Goal: Task Accomplishment & Management: Use online tool/utility

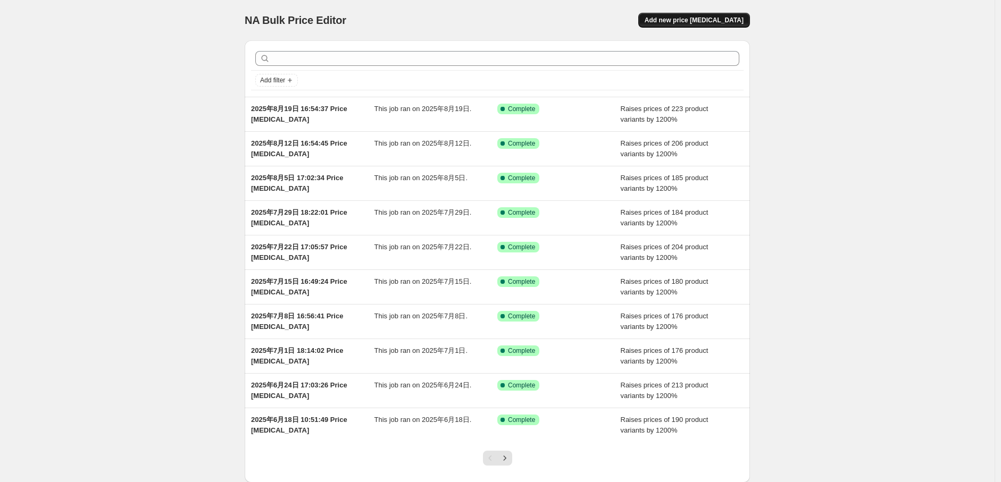
click at [686, 23] on span "Add new price [MEDICAL_DATA]" at bounding box center [693, 20] width 99 height 9
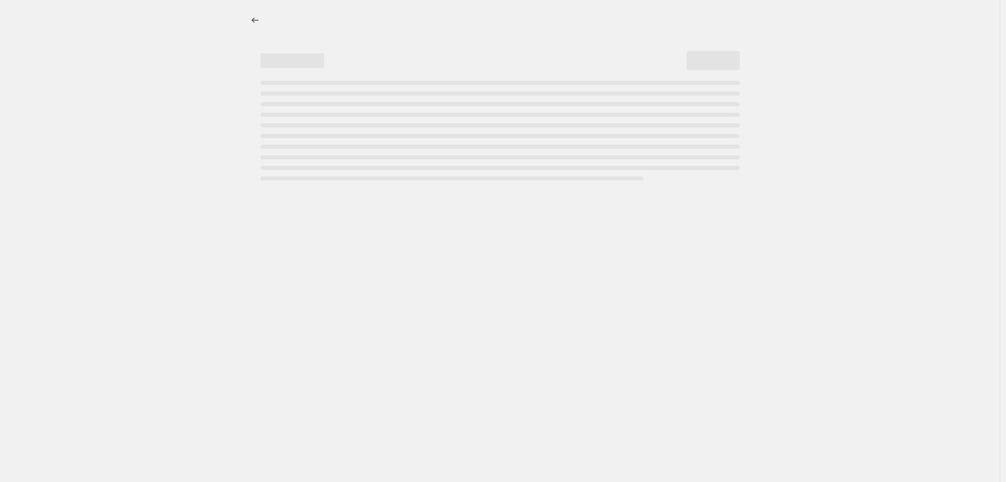
select select "percentage"
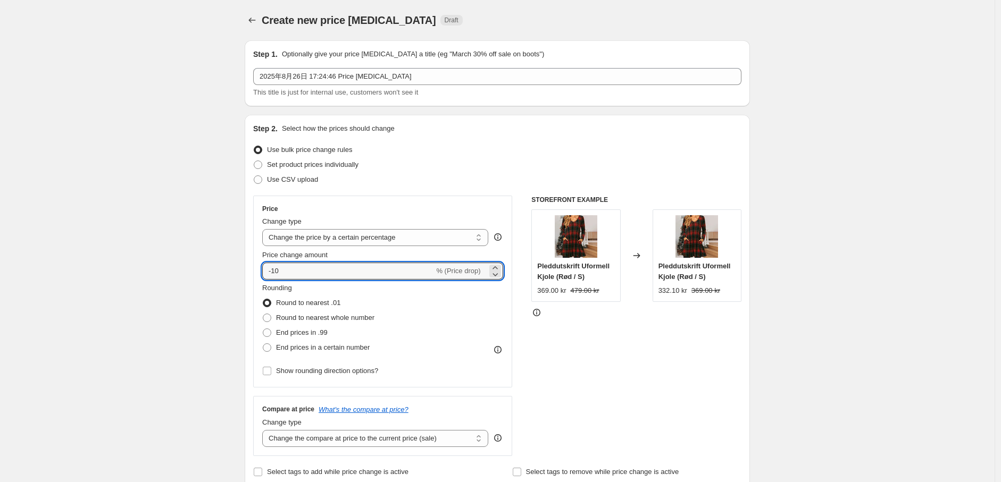
drag, startPoint x: 296, startPoint y: 270, endPoint x: 229, endPoint y: 270, distance: 67.5
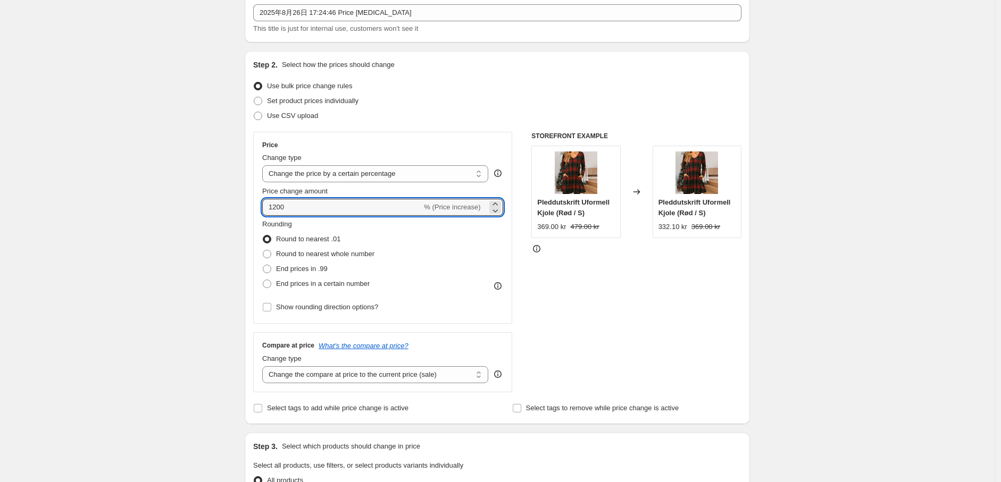
scroll to position [118, 0]
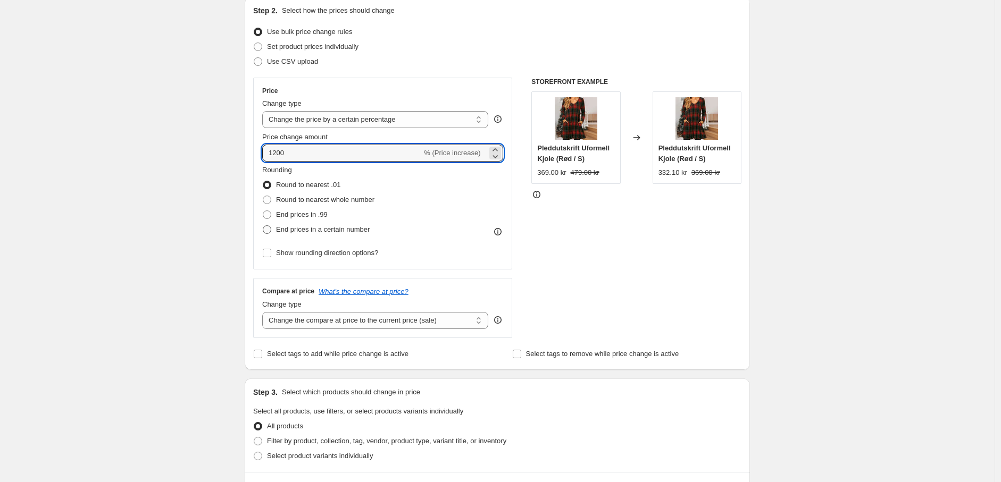
type input "1200"
click at [268, 225] on span at bounding box center [267, 230] width 10 height 10
click at [263, 225] on input "End prices in a certain number" at bounding box center [263, 225] width 1 height 1
radio input "true"
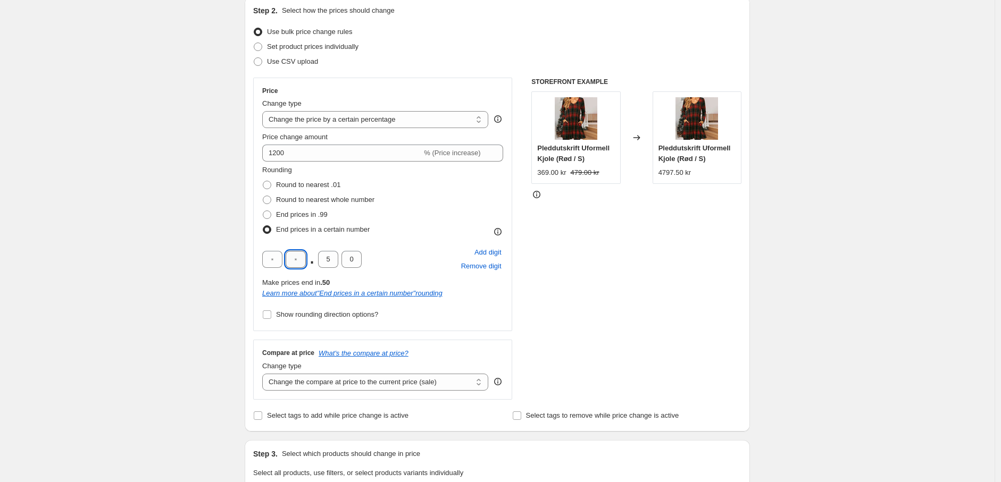
click at [297, 260] on input "text" at bounding box center [295, 259] width 20 height 17
type input "9"
drag, startPoint x: 336, startPoint y: 261, endPoint x: 328, endPoint y: 261, distance: 8.0
click at [328, 261] on input "5" at bounding box center [328, 259] width 20 height 17
type input "0"
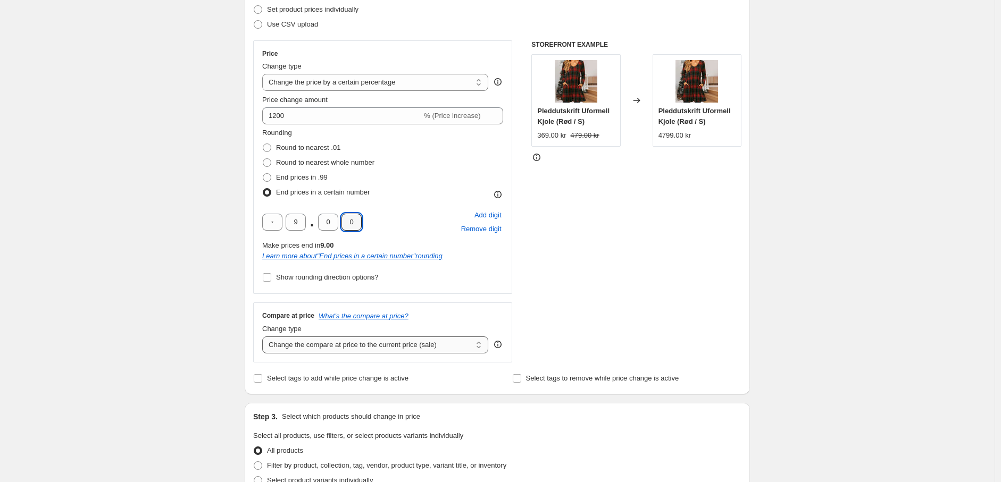
scroll to position [236, 0]
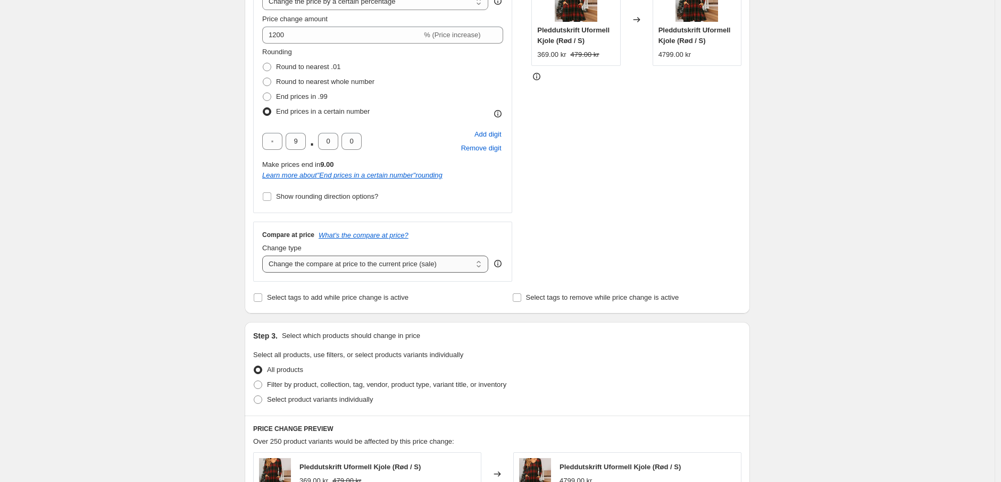
click at [368, 262] on select "Change the compare at price to the current price (sale) Change the compare at p…" at bounding box center [375, 264] width 226 height 17
select select "percentage"
click at [265, 256] on select "Change the compare at price to the current price (sale) Change the compare at p…" at bounding box center [375, 264] width 226 height 17
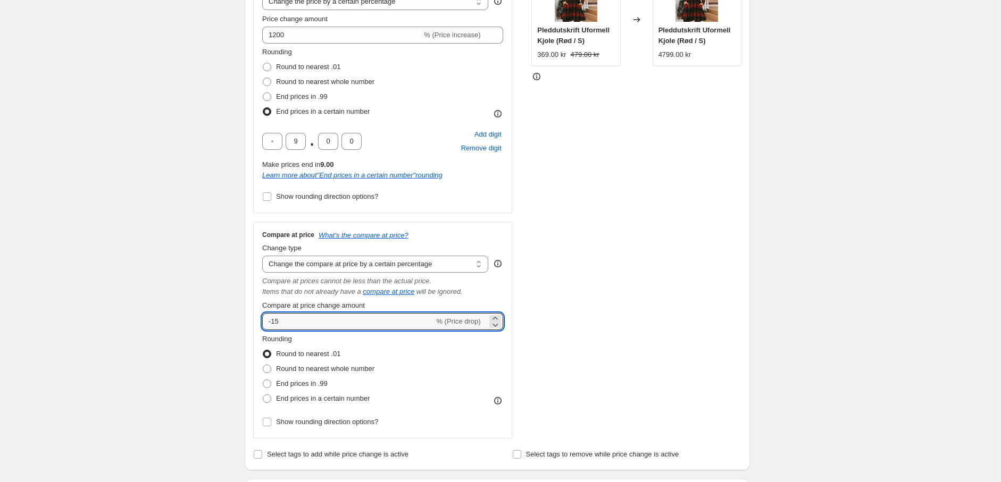
drag, startPoint x: 312, startPoint y: 321, endPoint x: 256, endPoint y: 321, distance: 56.4
click at [256, 321] on div "Compare at price What's the compare at price? Change type Change the compare at…" at bounding box center [382, 330] width 259 height 217
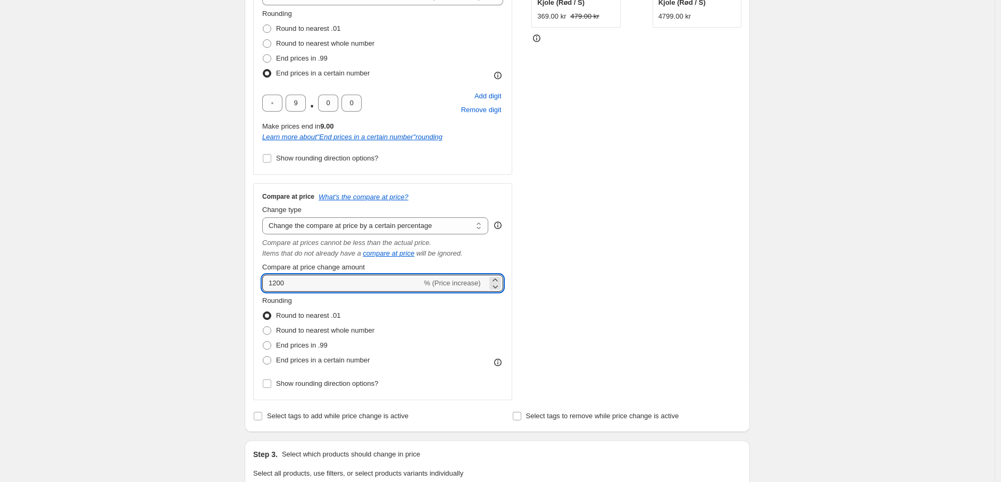
scroll to position [295, 0]
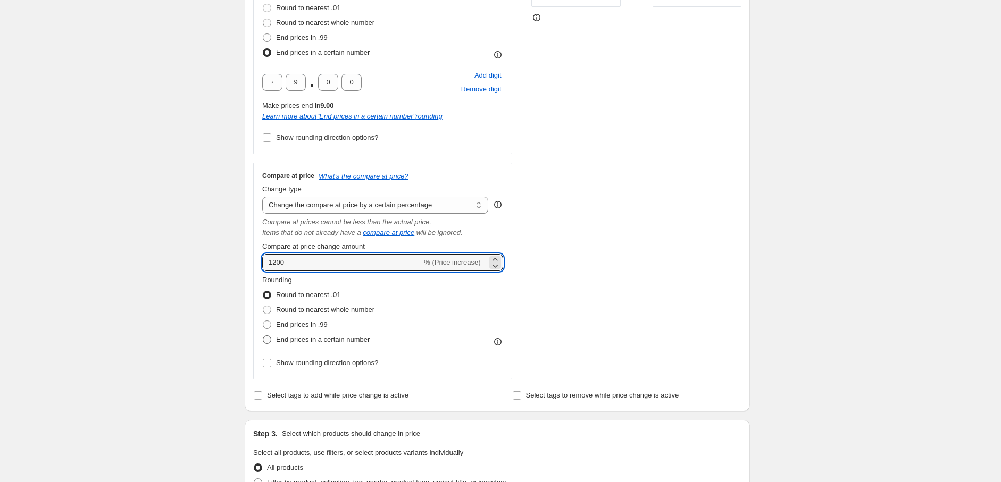
type input "1200"
click at [267, 341] on span at bounding box center [267, 339] width 9 height 9
click at [263, 336] on input "End prices in a certain number" at bounding box center [263, 335] width 1 height 1
radio input "true"
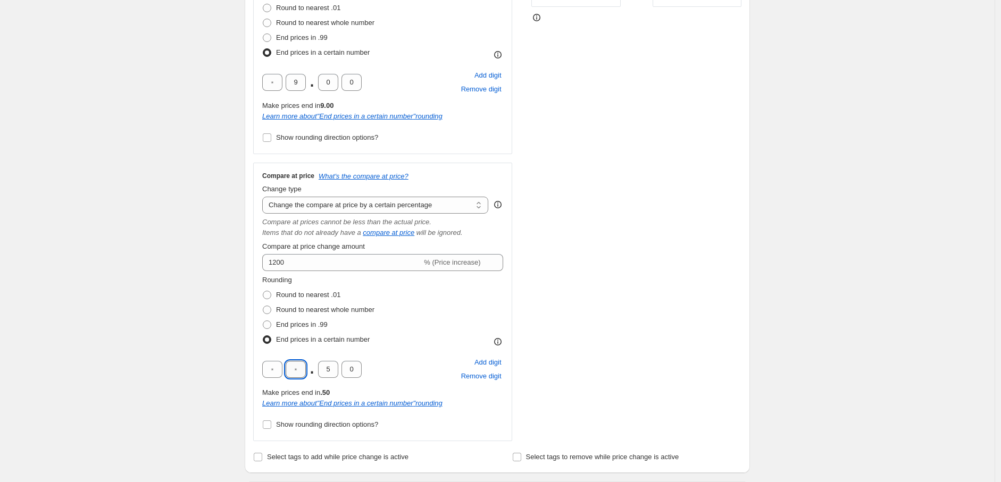
click at [300, 371] on input "text" at bounding box center [295, 369] width 20 height 17
type input "9"
click at [327, 372] on input "5" at bounding box center [328, 369] width 20 height 17
type input "0"
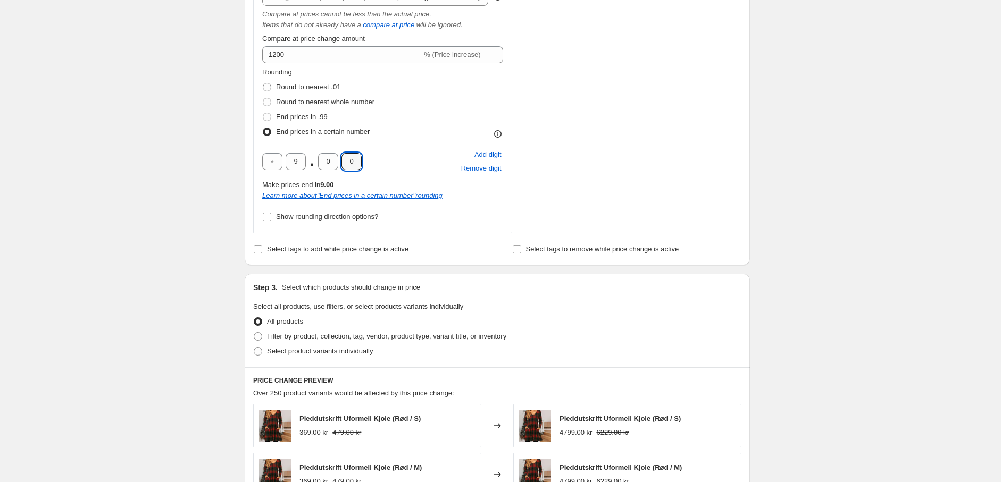
scroll to position [532, 0]
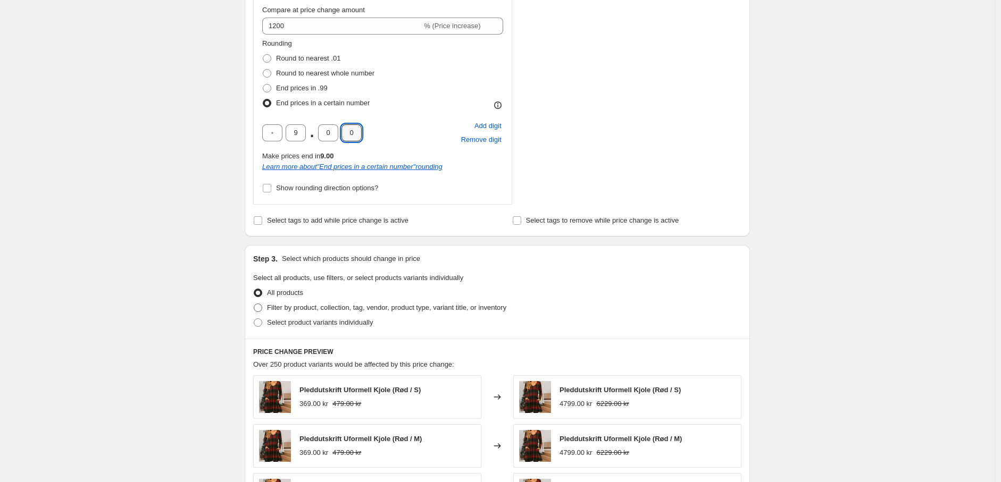
click at [259, 307] on span at bounding box center [258, 308] width 9 height 9
click at [254, 304] on input "Filter by product, collection, tag, vendor, product type, variant title, or inv…" at bounding box center [254, 304] width 1 height 1
radio input "true"
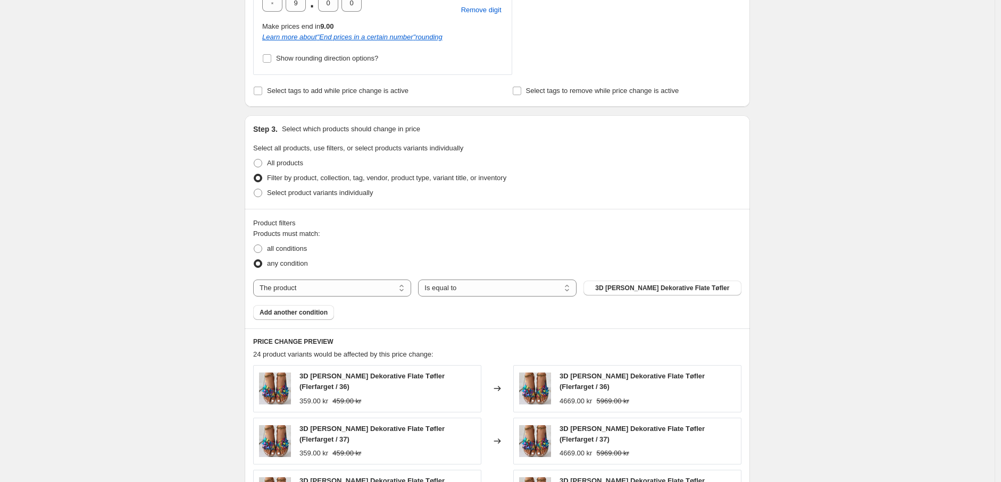
scroll to position [709, 0]
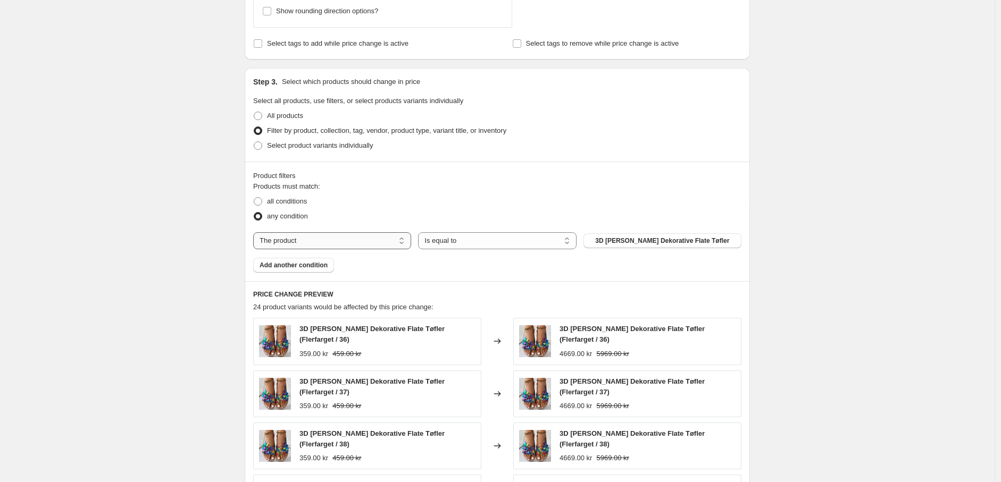
click at [385, 237] on select "The product The product's collection The product's tag The product's vendor The…" at bounding box center [332, 240] width 158 height 17
select select "tag"
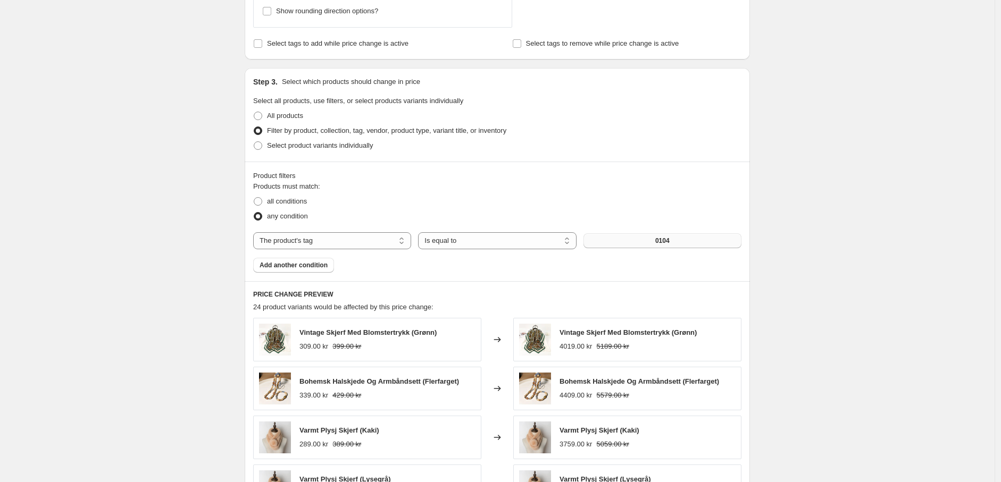
click at [669, 242] on span "0104" at bounding box center [662, 241] width 14 height 9
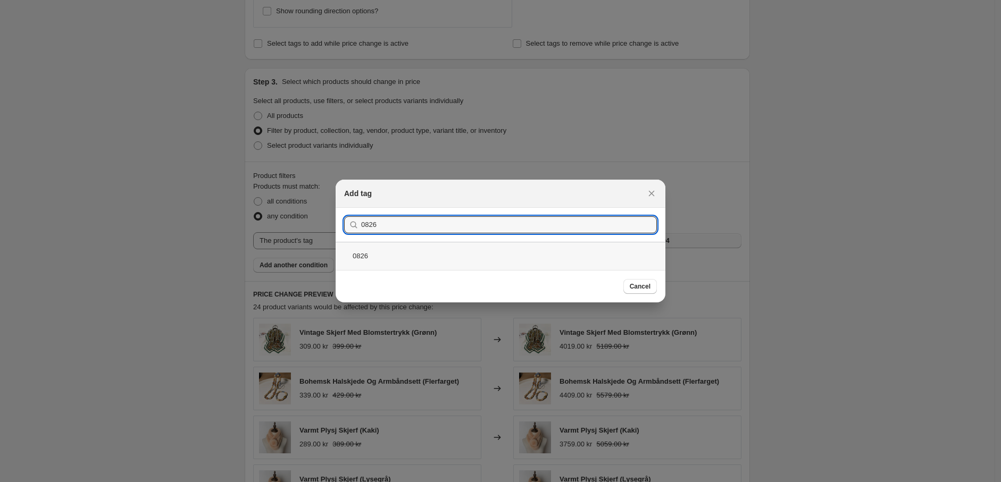
type input "0826"
click at [442, 250] on div "0826" at bounding box center [500, 256] width 330 height 28
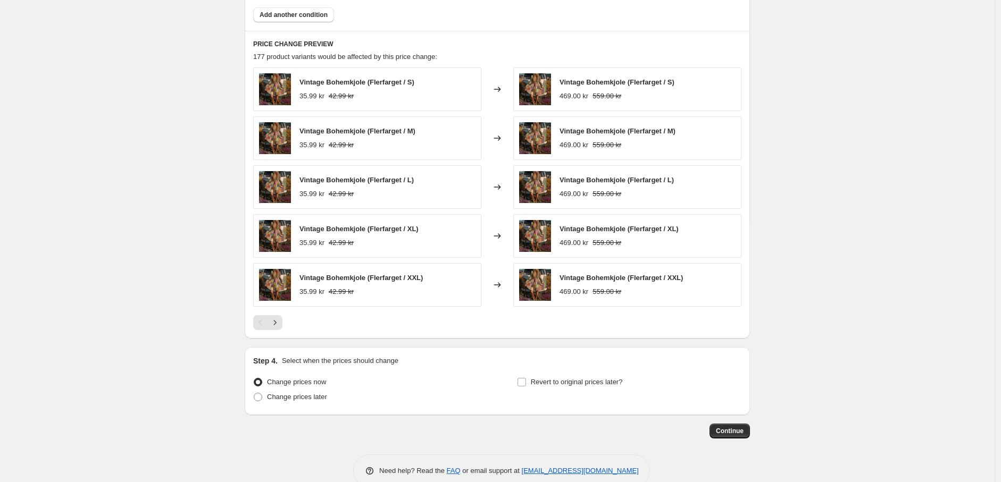
scroll to position [981, 0]
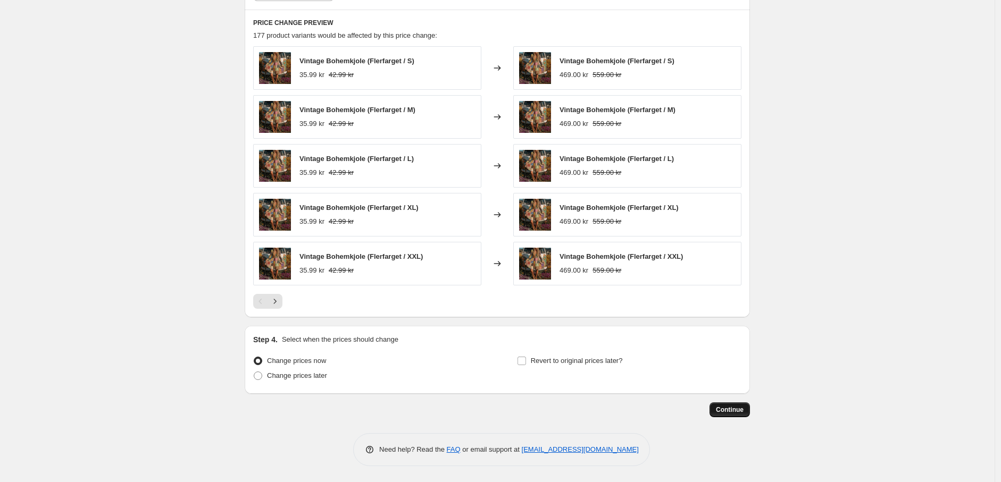
click at [730, 410] on span "Continue" at bounding box center [730, 410] width 28 height 9
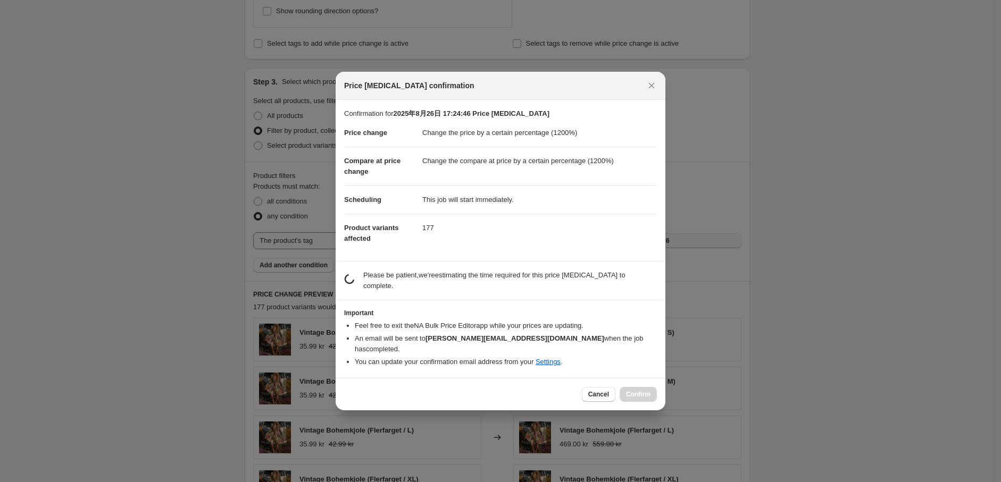
scroll to position [0, 0]
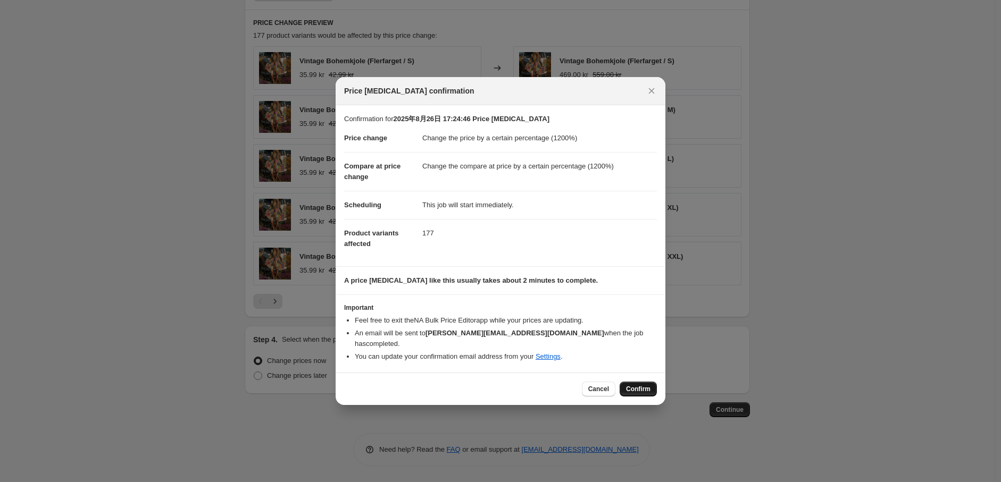
click at [647, 385] on span "Confirm" at bounding box center [638, 389] width 24 height 9
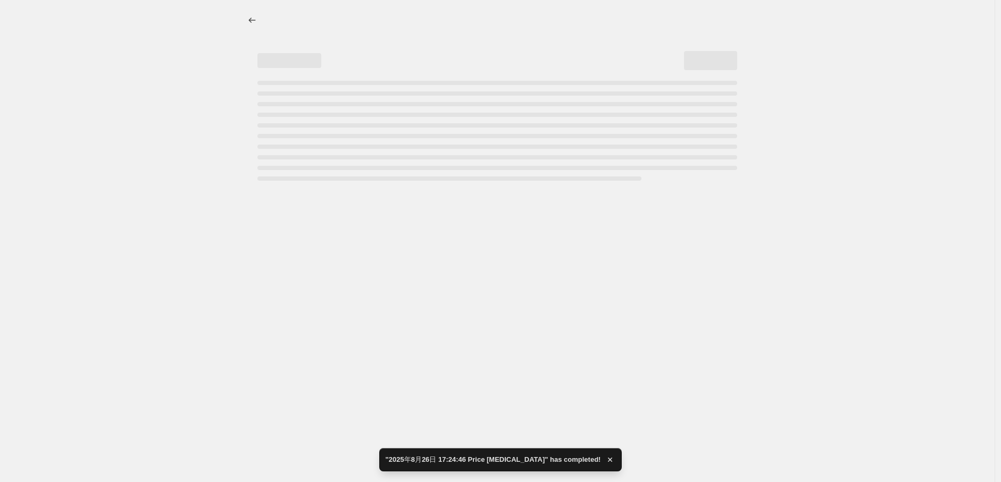
select select "percentage"
select select "tag"
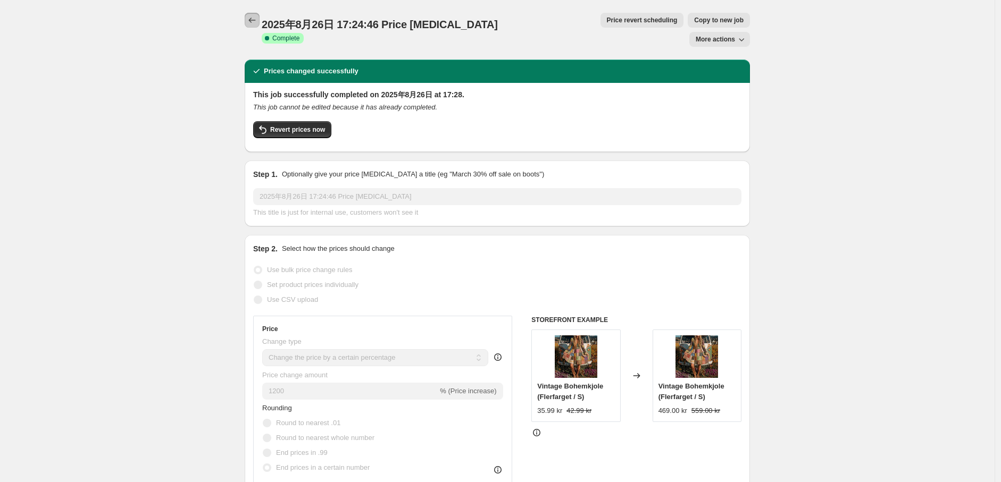
click at [251, 23] on icon "Price change jobs" at bounding box center [252, 20] width 11 height 11
